Goal: Navigation & Orientation: Go to known website

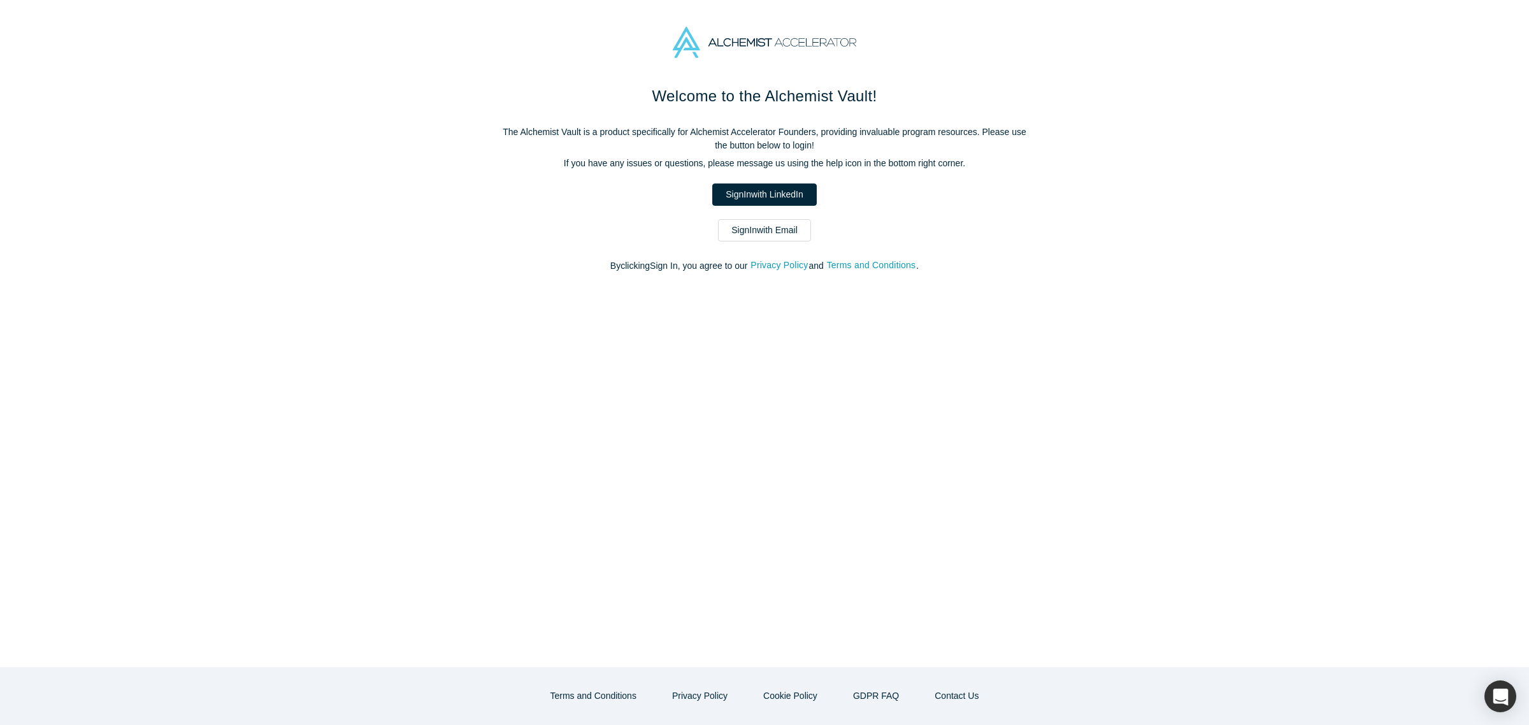
click at [769, 223] on link "Sign In with Email" at bounding box center [764, 230] width 93 height 22
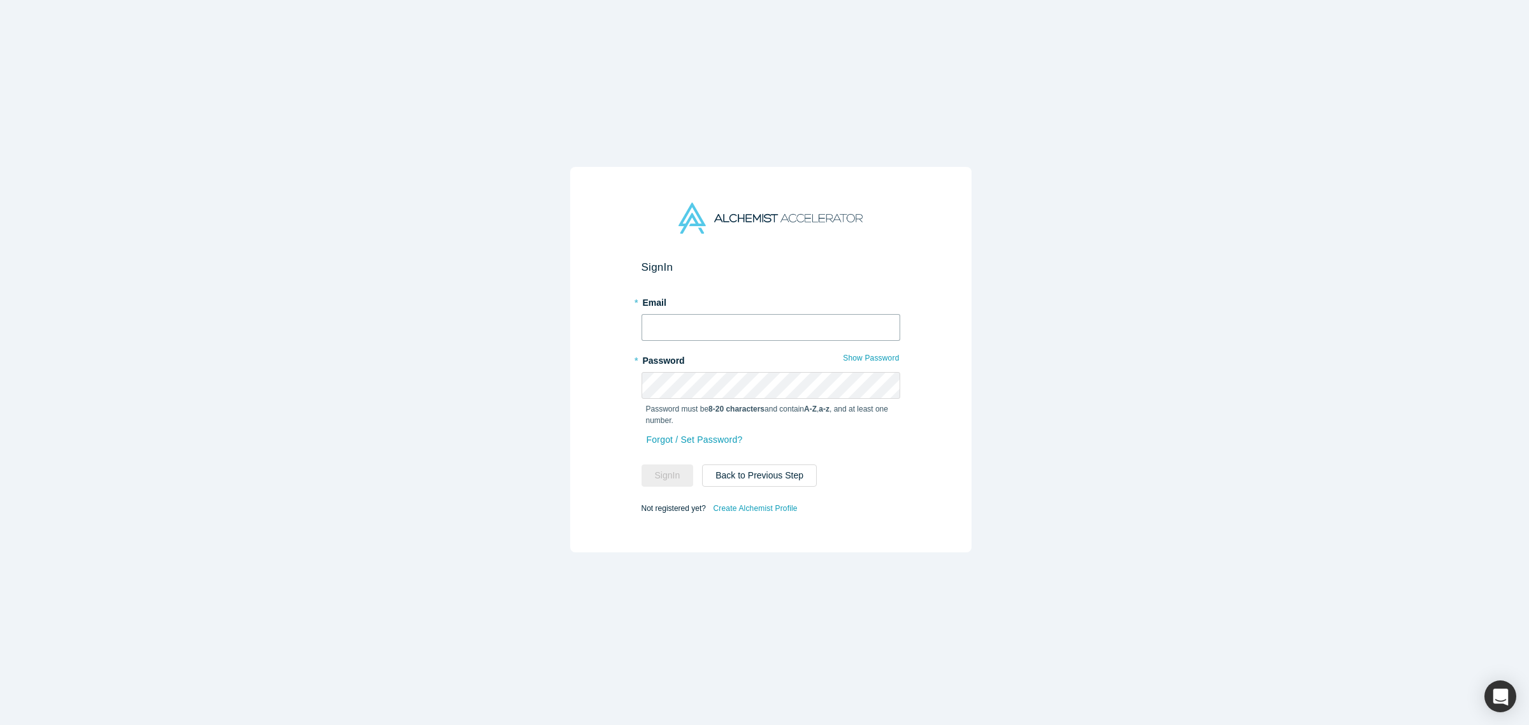
type input "[PERSON_NAME][EMAIL_ADDRESS][DOMAIN_NAME]"
click at [657, 467] on button "Sign In" at bounding box center [667, 475] width 52 height 22
